Goal: Task Accomplishment & Management: Use online tool/utility

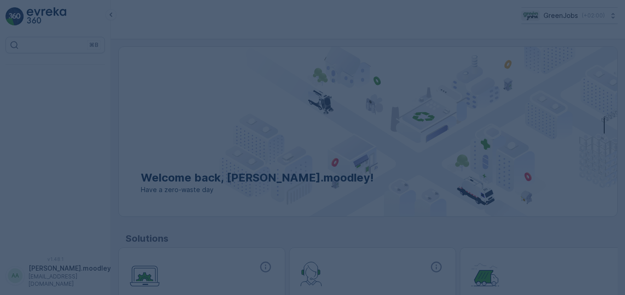
click at [165, 170] on div at bounding box center [312, 147] width 625 height 295
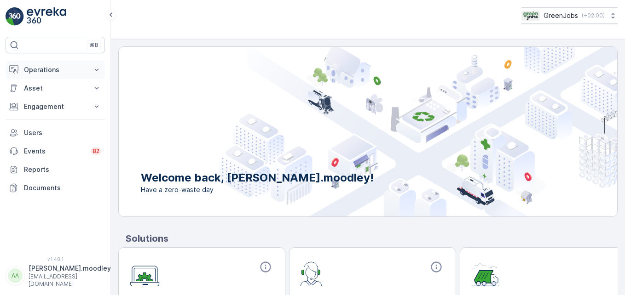
click at [96, 69] on icon at bounding box center [96, 69] width 9 height 9
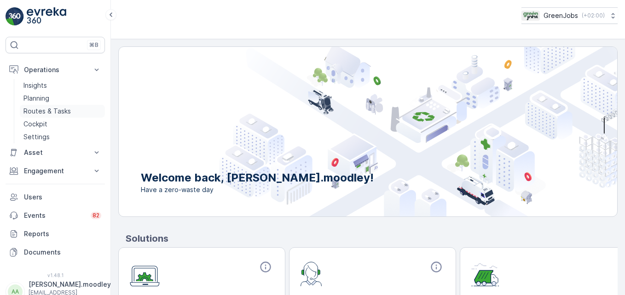
click at [62, 113] on p "Routes & Tasks" at bounding box center [46, 111] width 47 height 9
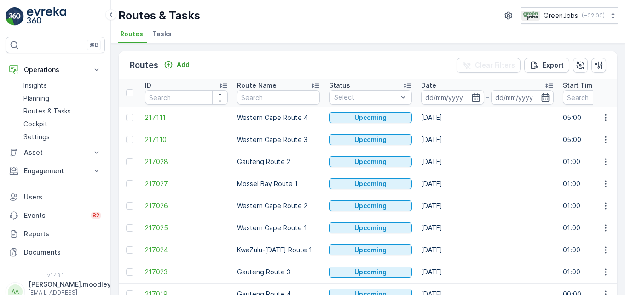
click at [447, 100] on input at bounding box center [452, 97] width 63 height 15
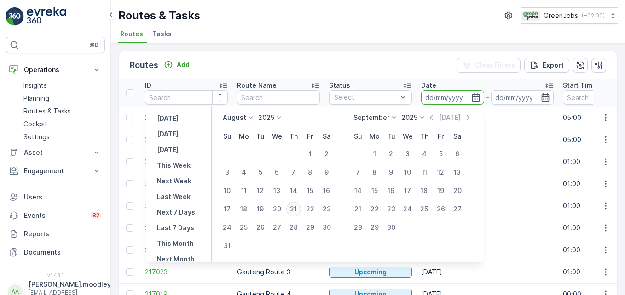
click at [295, 204] on div "21" at bounding box center [293, 209] width 15 height 15
type input "[DATE]"
click at [295, 206] on div "21" at bounding box center [293, 209] width 15 height 15
type input "[DATE]"
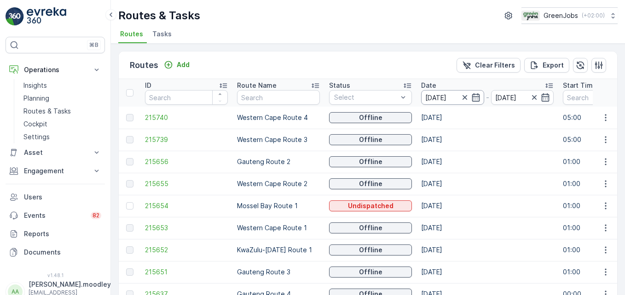
click at [441, 93] on input "[DATE]" at bounding box center [452, 97] width 63 height 15
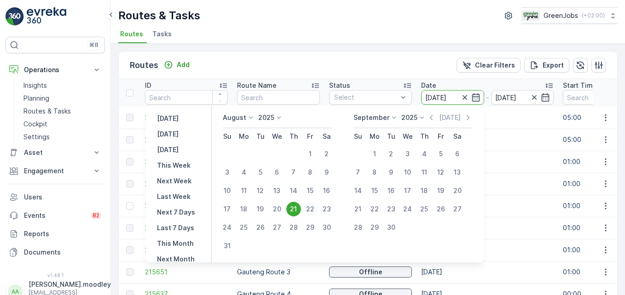
click at [317, 206] on div "22" at bounding box center [310, 209] width 15 height 15
type input "[DATE]"
click at [317, 205] on div "22" at bounding box center [310, 209] width 15 height 15
type input "[DATE]"
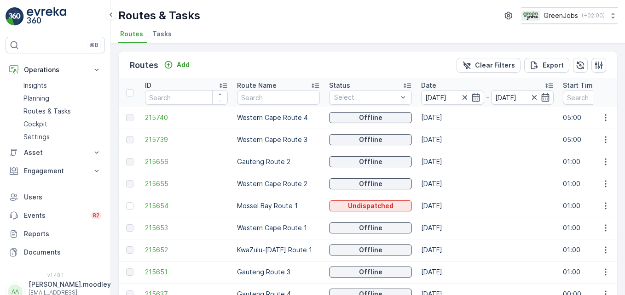
click at [318, 205] on td "Mossel Bay Route 1" at bounding box center [278, 206] width 92 height 22
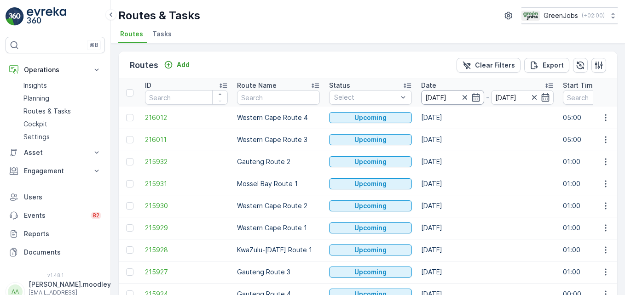
click at [436, 95] on input "[DATE]" at bounding box center [452, 97] width 63 height 15
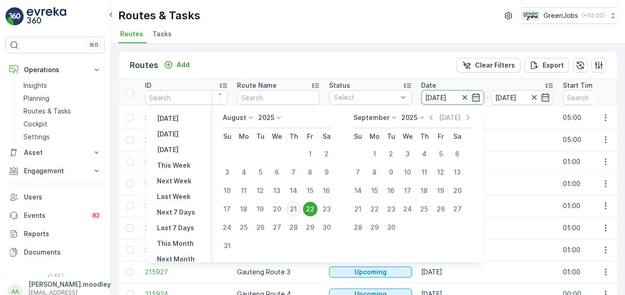
click at [299, 210] on div "21" at bounding box center [293, 209] width 15 height 15
type input "[DATE]"
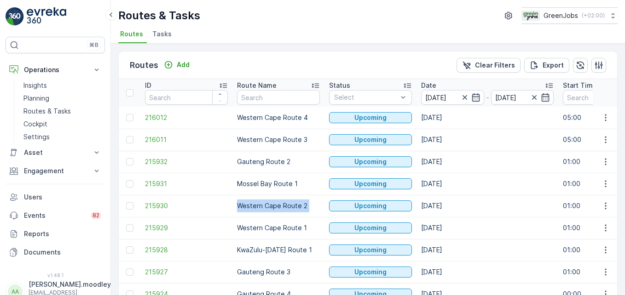
click at [299, 210] on td "Western Cape Route 2" at bounding box center [278, 206] width 92 height 22
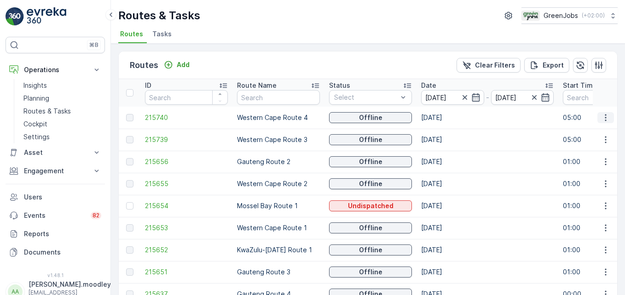
click at [447, 116] on icon "button" at bounding box center [605, 117] width 9 height 9
click at [447, 131] on span "See More Details" at bounding box center [583, 131] width 53 height 9
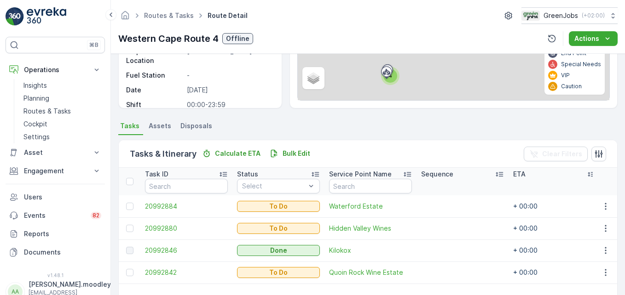
scroll to position [138, 0]
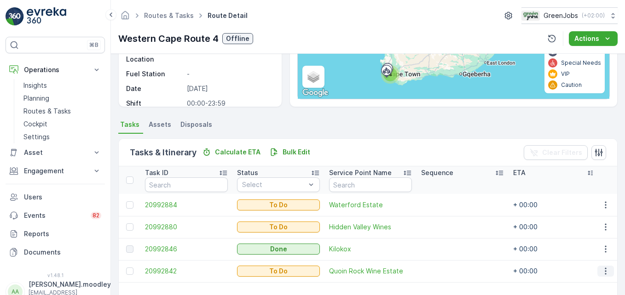
click at [447, 271] on icon "button" at bounding box center [605, 271] width 9 height 9
click at [447, 204] on span "See More Details" at bounding box center [585, 201] width 53 height 9
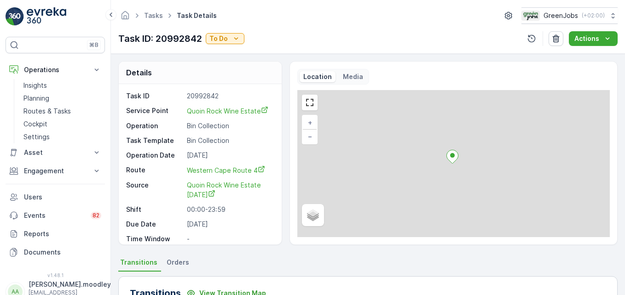
scroll to position [276, 0]
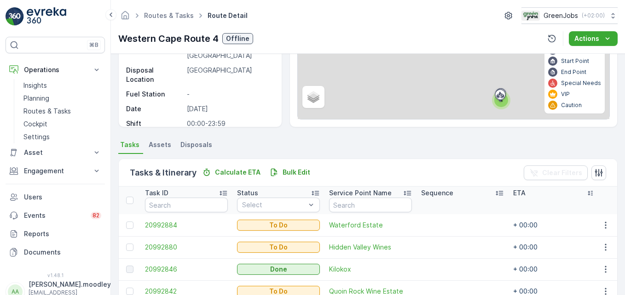
scroll to position [138, 0]
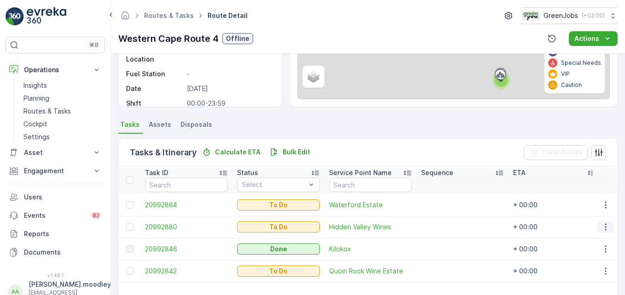
click at [447, 223] on icon "button" at bounding box center [605, 227] width 9 height 9
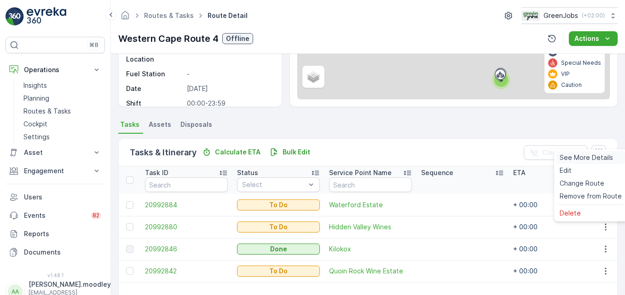
click at [447, 156] on span "See More Details" at bounding box center [585, 157] width 53 height 9
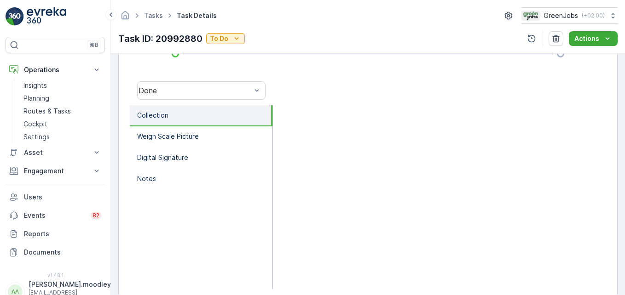
scroll to position [285, 0]
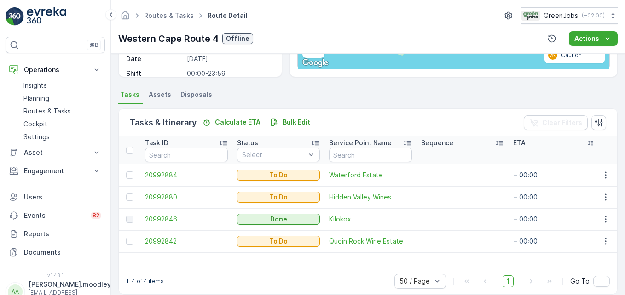
scroll to position [179, 0]
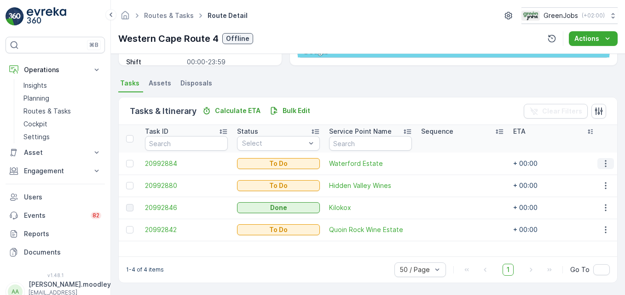
click at [447, 166] on icon "button" at bounding box center [605, 163] width 9 height 9
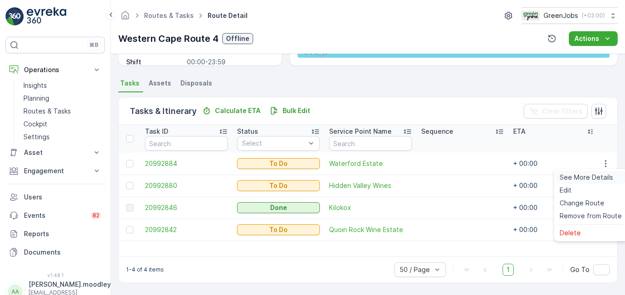
click at [447, 180] on span "See More Details" at bounding box center [585, 177] width 53 height 9
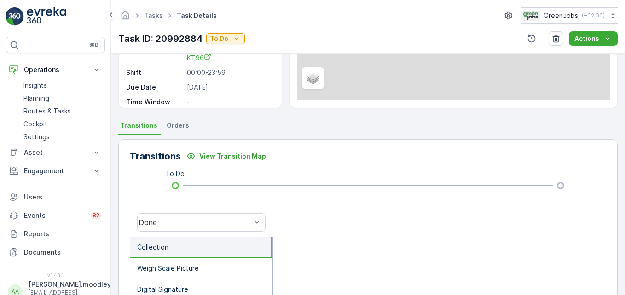
scroll to position [184, 0]
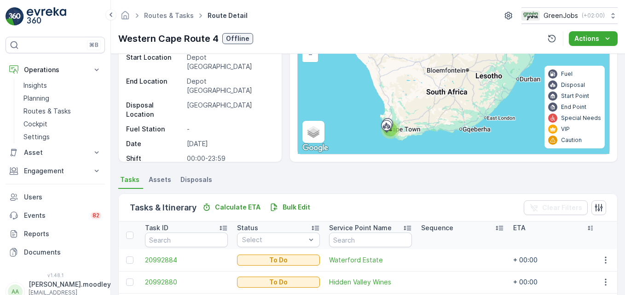
scroll to position [179, 0]
